Goal: Communication & Community: Share content

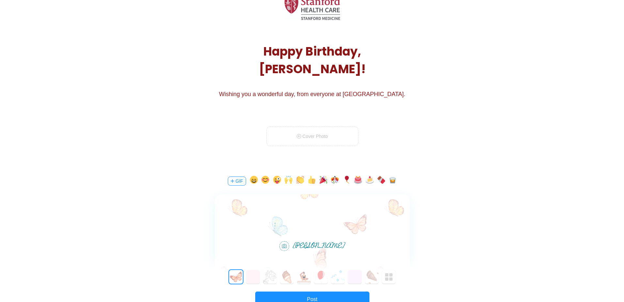
scroll to position [65, 0]
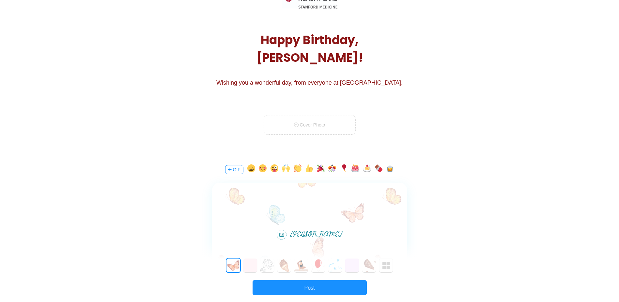
click at [235, 169] on button "GIF" at bounding box center [234, 169] width 18 height 9
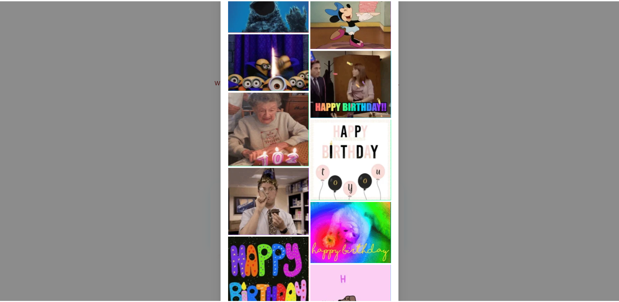
scroll to position [605, 0]
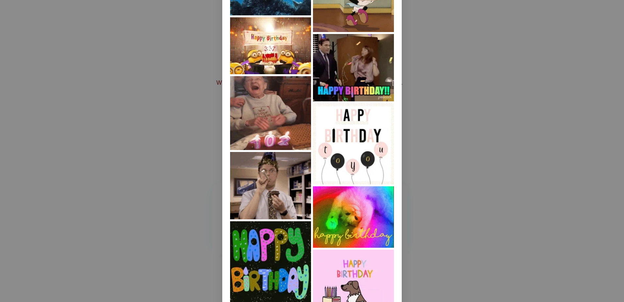
click at [353, 144] on img at bounding box center [353, 143] width 81 height 81
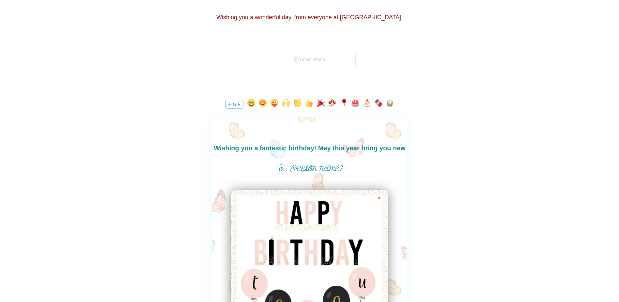
scroll to position [9, 0]
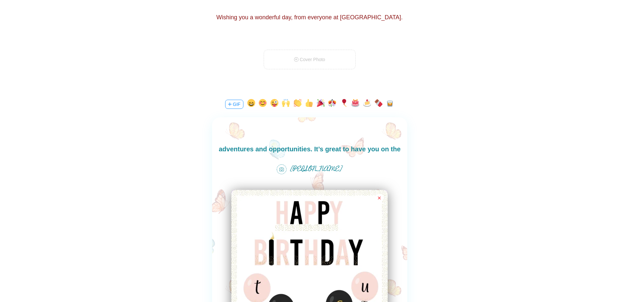
click at [305, 146] on body "Wishing you a fantastic birthday! May this year bring you new adventures and op…" at bounding box center [309, 148] width 195 height 31
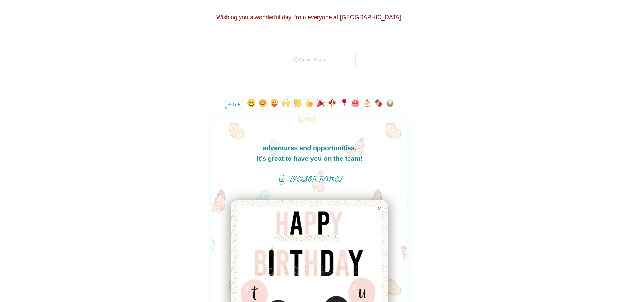
scroll to position [1, 0]
click at [319, 147] on body "Wishing you a fantastic birthday! May this year bring you new adventures and op…" at bounding box center [309, 157] width 195 height 31
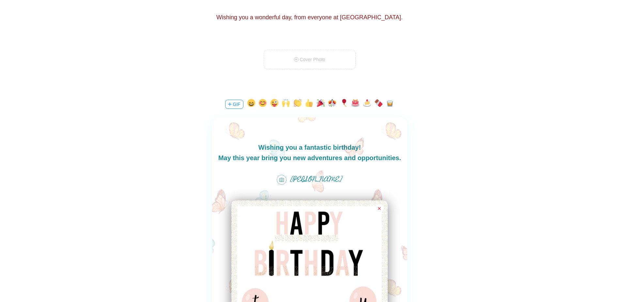
scroll to position [163, 0]
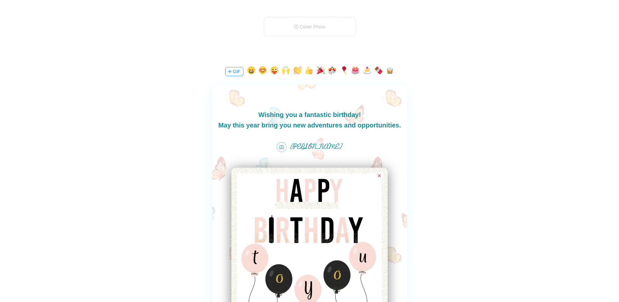
click at [260, 113] on body "Wishing you a fantastic birthday! May this year bring you new adventures and op…" at bounding box center [309, 124] width 195 height 31
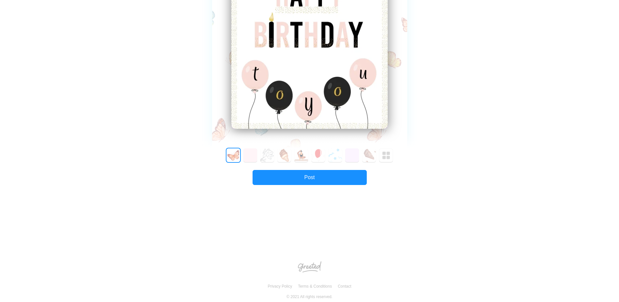
scroll to position [359, 0]
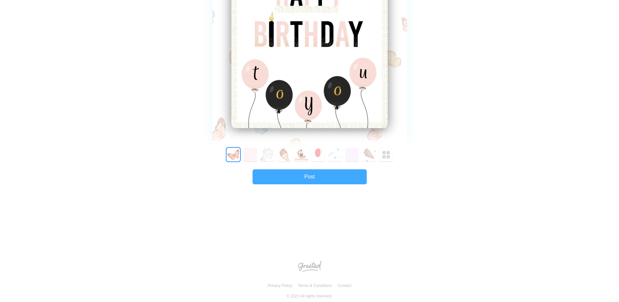
click at [302, 177] on button "Post" at bounding box center [310, 176] width 114 height 15
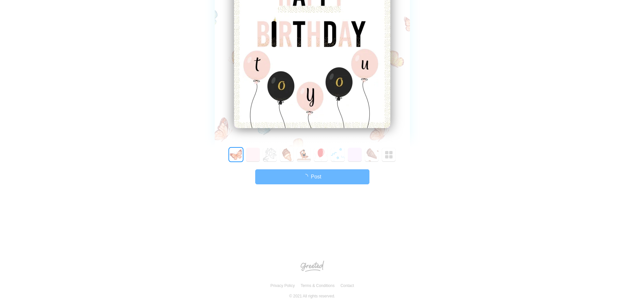
scroll to position [0, 0]
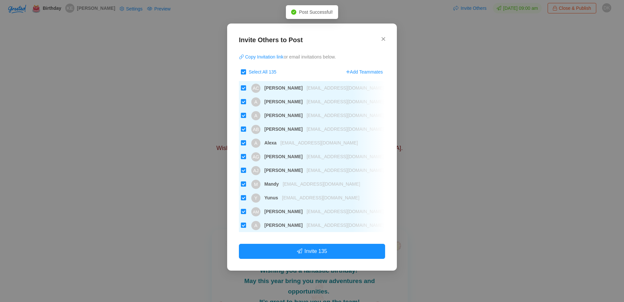
click at [244, 72] on input "Select All 135" at bounding box center [243, 71] width 5 height 5
checkbox input "false"
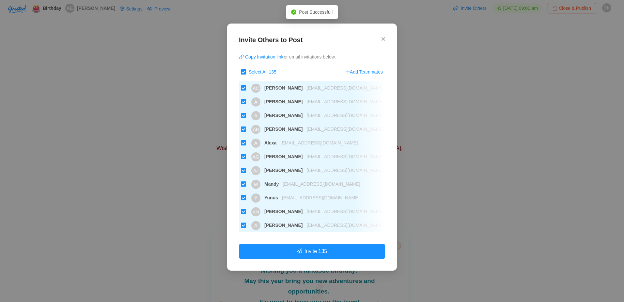
checkbox input "false"
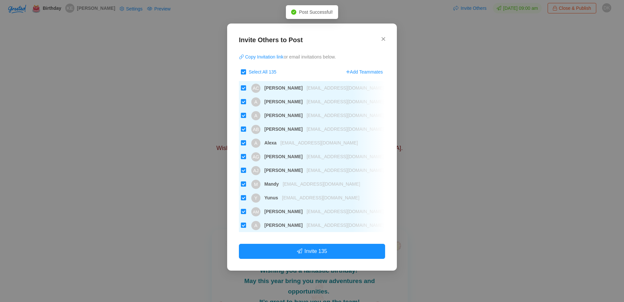
checkbox input "false"
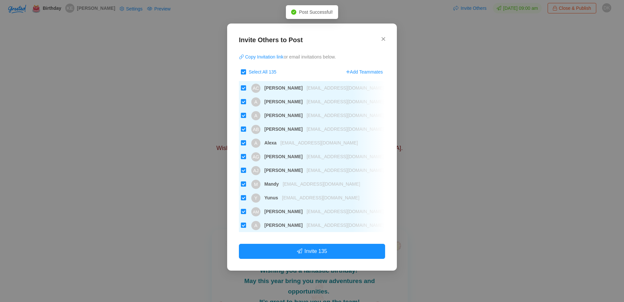
checkbox input "false"
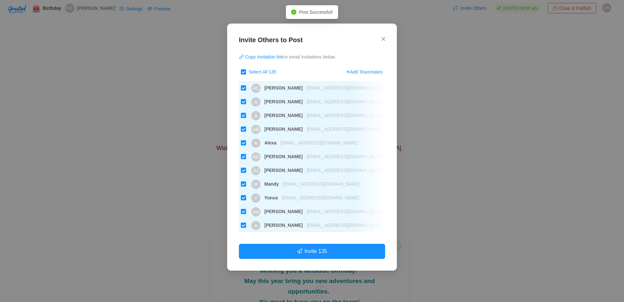
checkbox input "false"
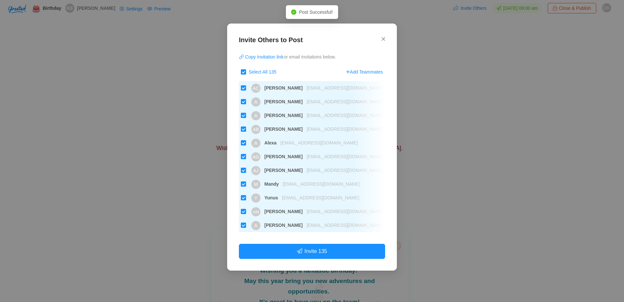
checkbox input "false"
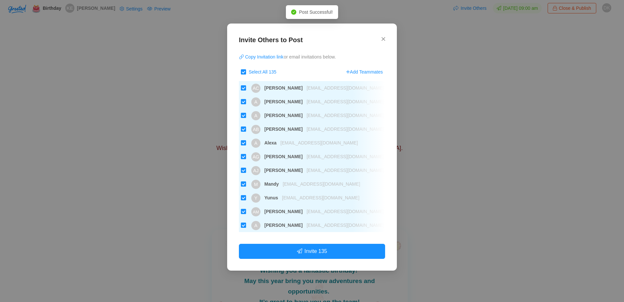
checkbox input "false"
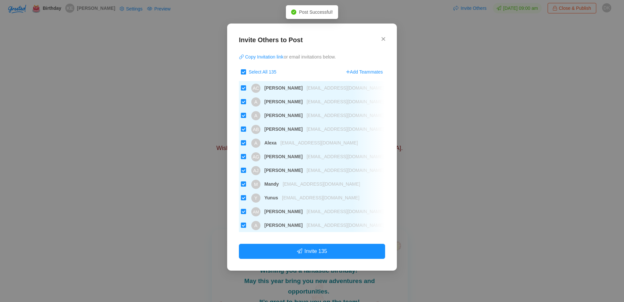
checkbox input "false"
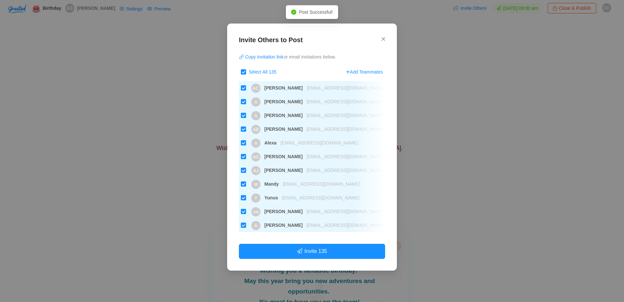
checkbox input "false"
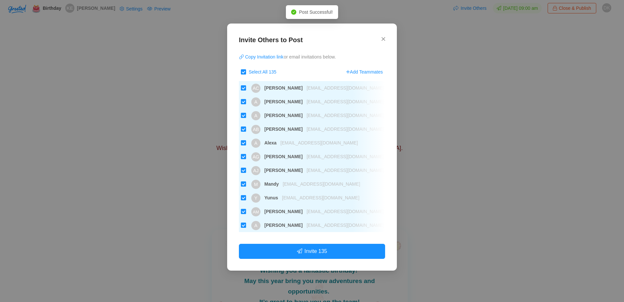
checkbox input "false"
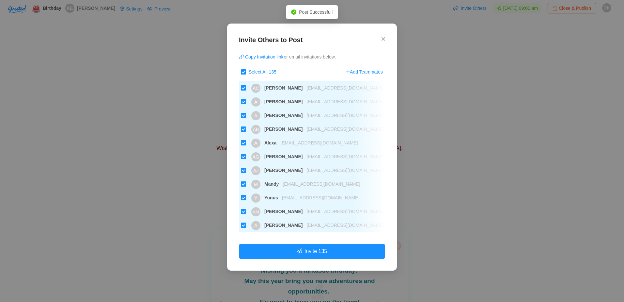
checkbox input "false"
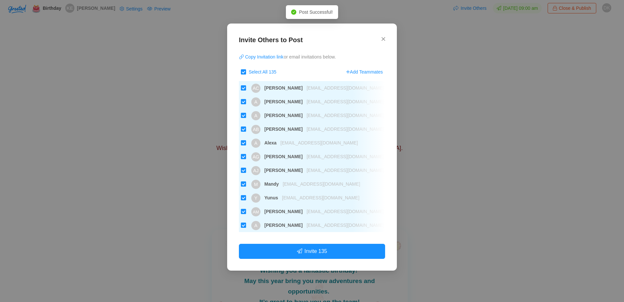
checkbox input "false"
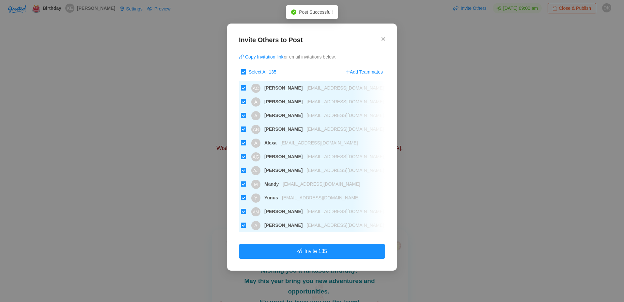
checkbox input "false"
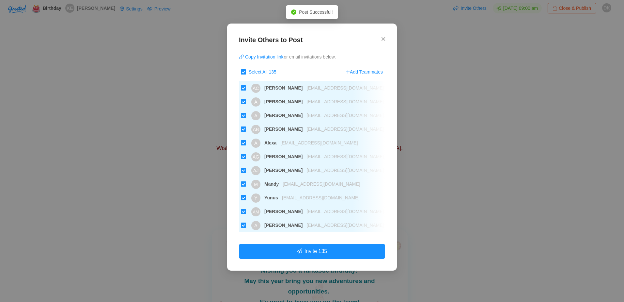
checkbox input "false"
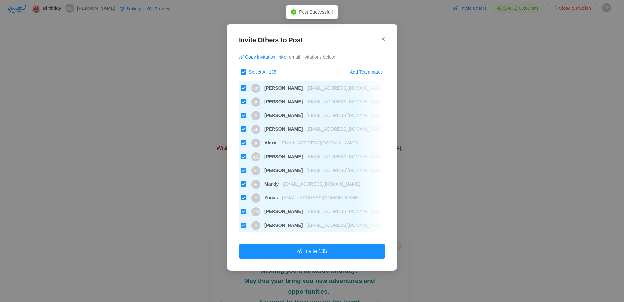
checkbox input "false"
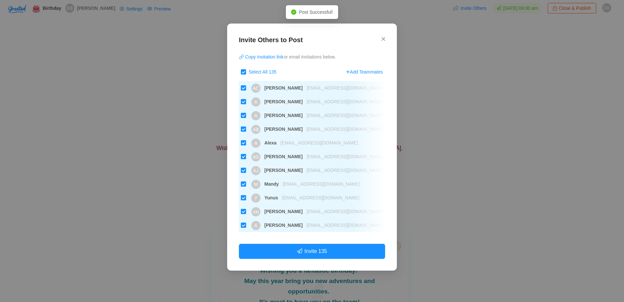
checkbox input "false"
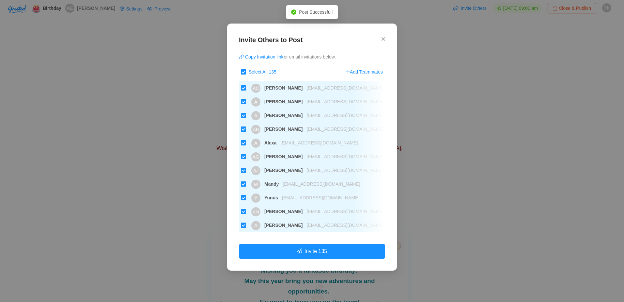
checkbox input "false"
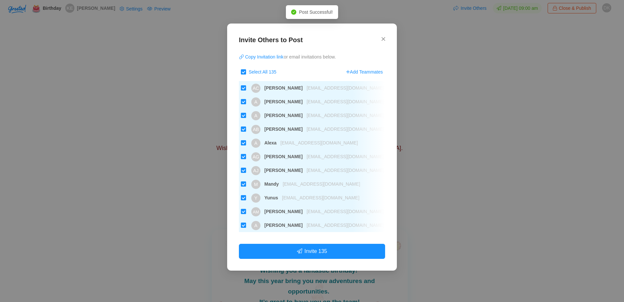
checkbox input "false"
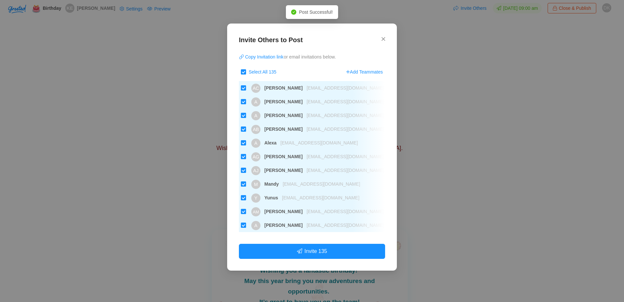
checkbox input "false"
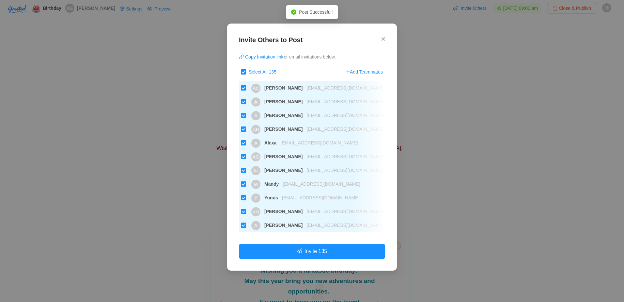
checkbox input "false"
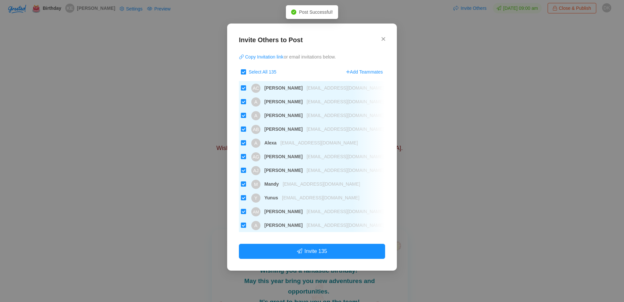
checkbox input "false"
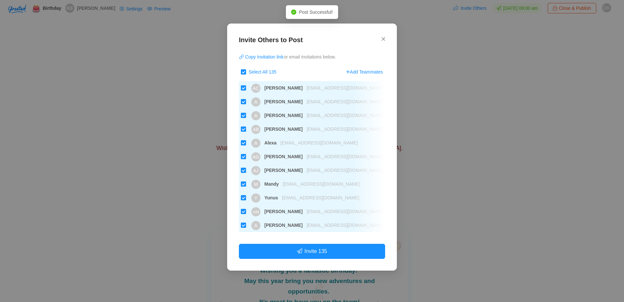
checkbox input "false"
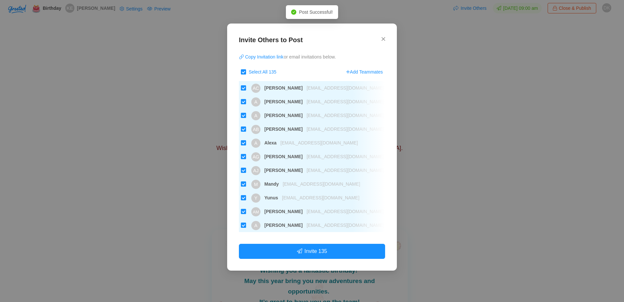
checkbox input "false"
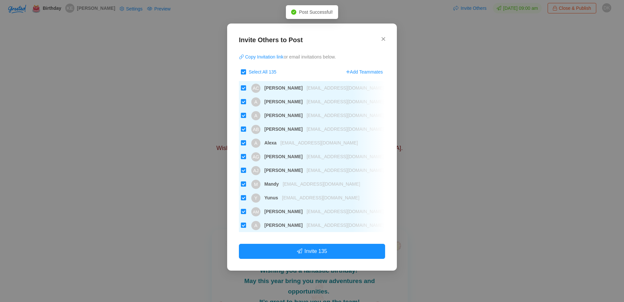
checkbox input "false"
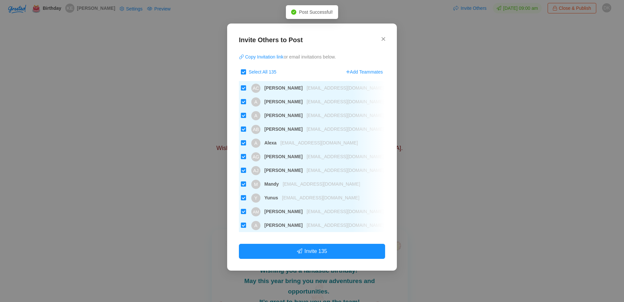
checkbox input "false"
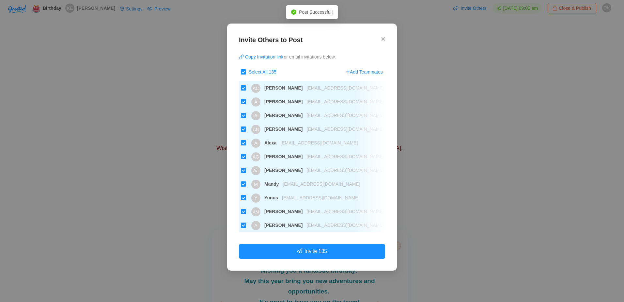
checkbox input "false"
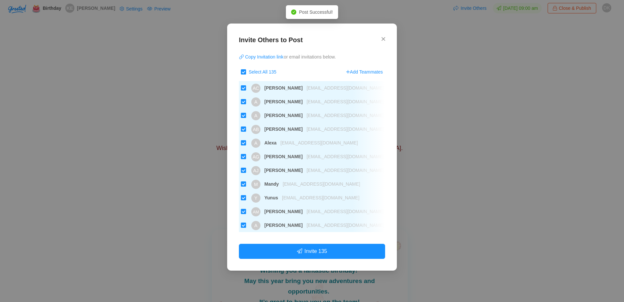
checkbox input "false"
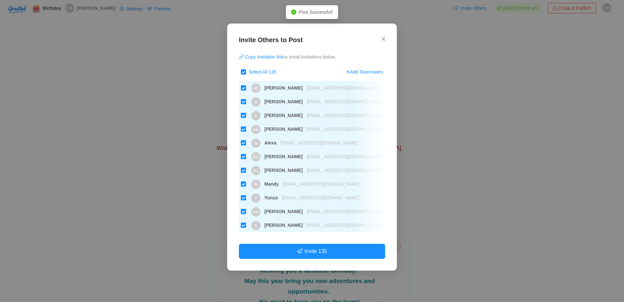
checkbox input "false"
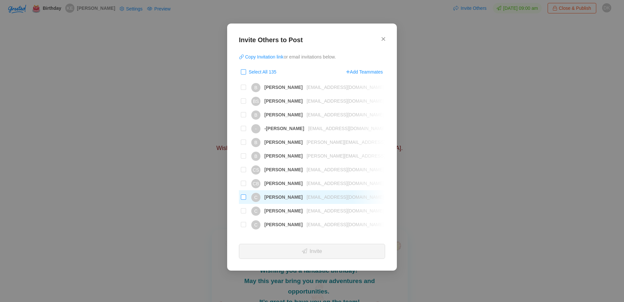
scroll to position [294, 0]
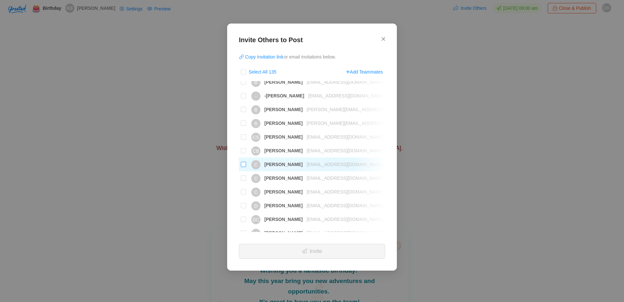
click at [243, 164] on input "C [PERSON_NAME] [PERSON_NAME][EMAIL_ADDRESS][DOMAIN_NAME]" at bounding box center [243, 164] width 5 height 5
checkbox input "true"
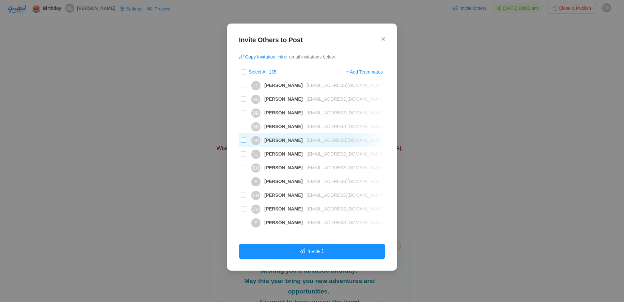
scroll to position [424, 0]
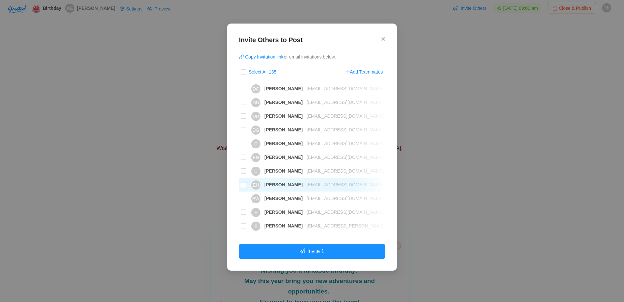
click at [241, 184] on input "[PERSON_NAME] [PERSON_NAME][EMAIL_ADDRESS][DOMAIN_NAME]" at bounding box center [243, 184] width 5 height 5
checkbox input "true"
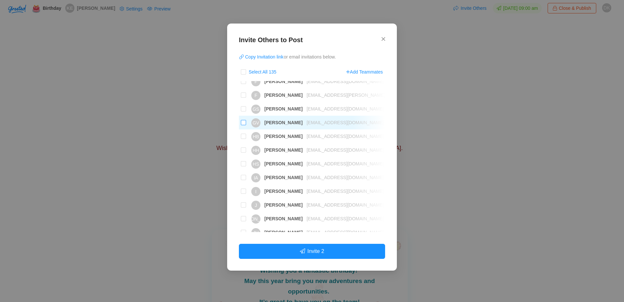
scroll to position [587, 0]
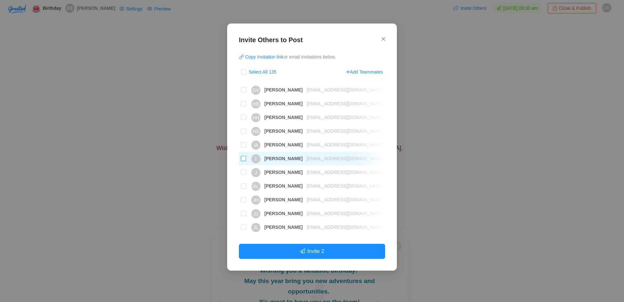
click at [244, 158] on input "I [PERSON_NAME] [EMAIL_ADDRESS][DOMAIN_NAME]" at bounding box center [243, 158] width 5 height 5
checkbox input "true"
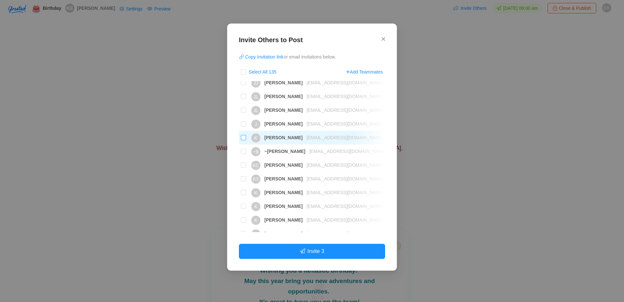
scroll to position [751, 0]
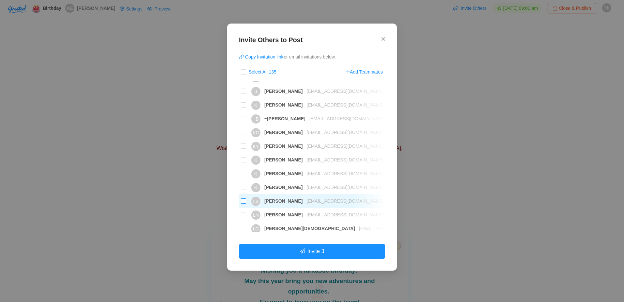
click at [242, 201] on input "LS [PERSON_NAME] [EMAIL_ADDRESS][DOMAIN_NAME]" at bounding box center [243, 200] width 5 height 5
checkbox input "true"
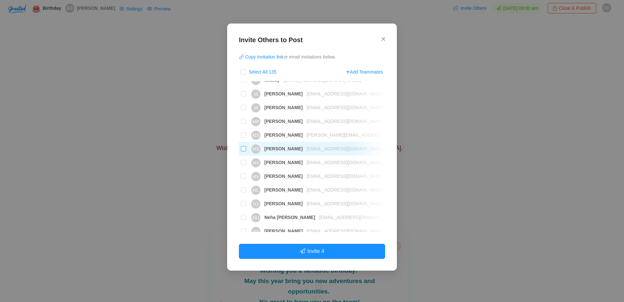
scroll to position [1110, 0]
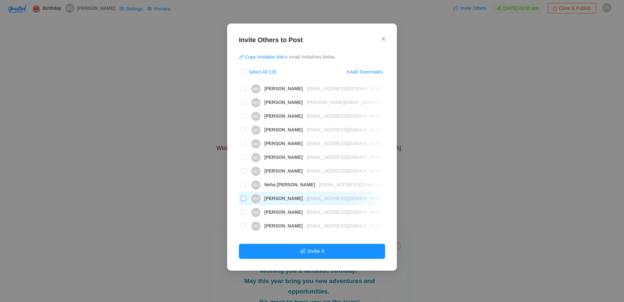
click at [243, 198] on input "NW [PERSON_NAME] [EMAIL_ADDRESS][DOMAIN_NAME]" at bounding box center [243, 197] width 5 height 5
checkbox input "true"
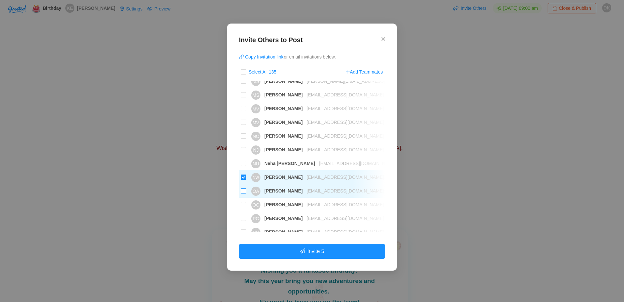
scroll to position [1142, 0]
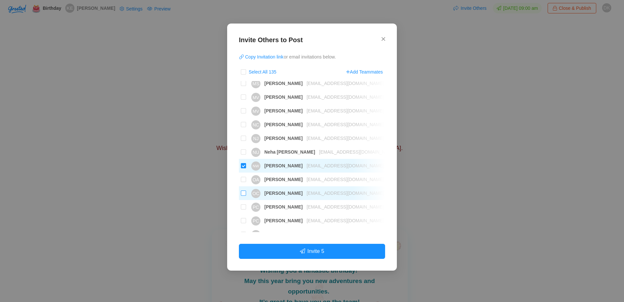
click at [244, 195] on input "OC [PERSON_NAME] [EMAIL_ADDRESS][DOMAIN_NAME]" at bounding box center [243, 192] width 5 height 5
checkbox input "true"
click at [243, 220] on input "PC [PERSON_NAME] [EMAIL_ADDRESS][DOMAIN_NAME]" at bounding box center [243, 220] width 5 height 5
checkbox input "true"
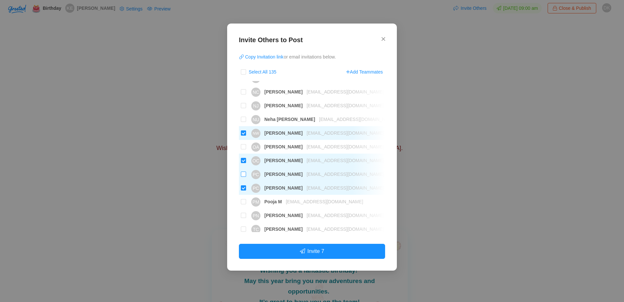
scroll to position [1208, 0]
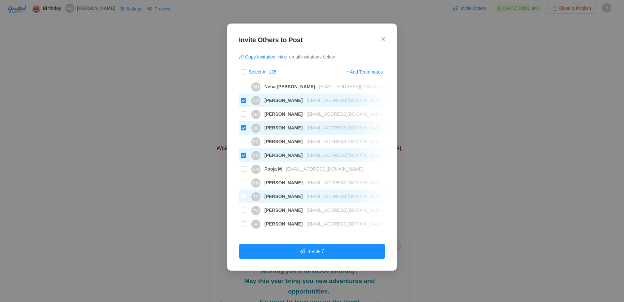
click at [244, 196] on input "TC [PERSON_NAME] [EMAIL_ADDRESS][DOMAIN_NAME]" at bounding box center [243, 196] width 5 height 5
checkbox input "true"
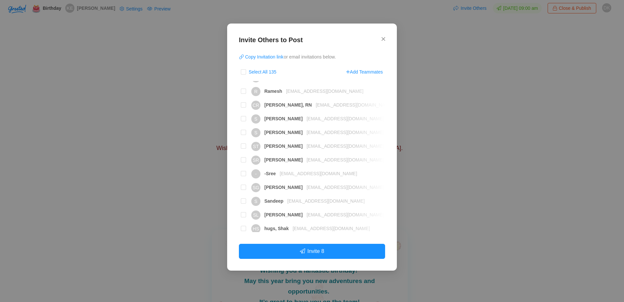
scroll to position [1469, 0]
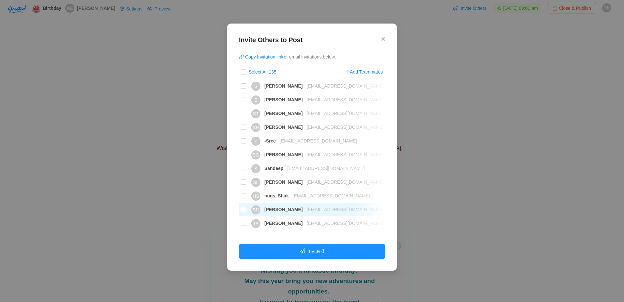
click at [244, 210] on input "SR [PERSON_NAME] [EMAIL_ADDRESS][DOMAIN_NAME]" at bounding box center [243, 209] width 5 height 5
checkbox input "true"
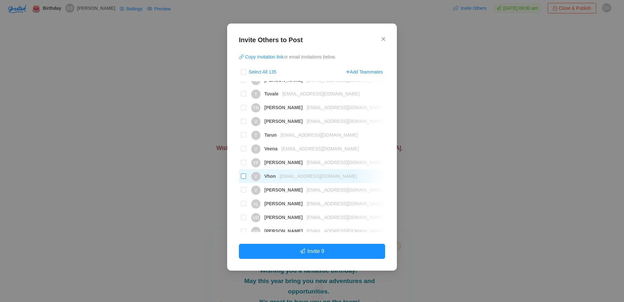
scroll to position [1664, 0]
click at [244, 179] on input "V [PERSON_NAME] [EMAIL_ADDRESS][DOMAIN_NAME]" at bounding box center [243, 177] width 5 height 5
checkbox input "true"
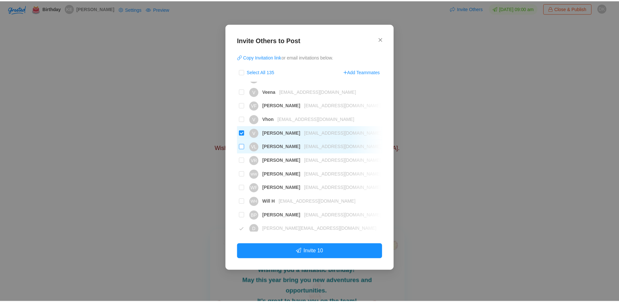
scroll to position [1713, 0]
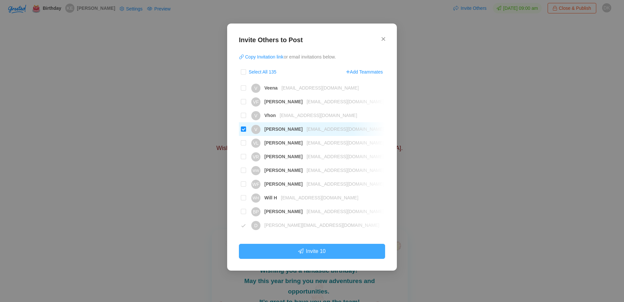
drag, startPoint x: 332, startPoint y: 248, endPoint x: 312, endPoint y: 254, distance: 20.4
click at [312, 254] on button "Invite 10" at bounding box center [312, 250] width 146 height 15
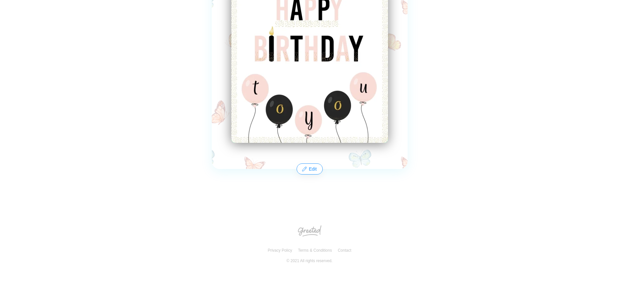
scroll to position [358, 0]
